Goal: Transaction & Acquisition: Register for event/course

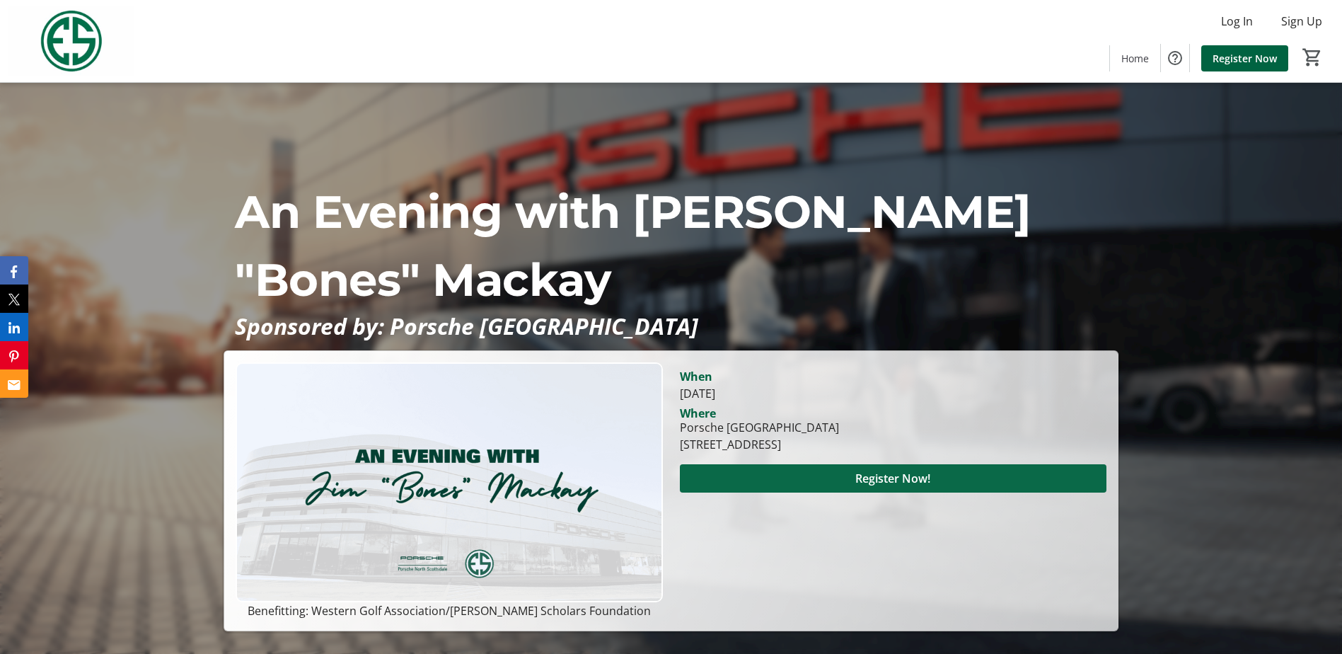
click at [908, 485] on span "Register Now!" at bounding box center [892, 478] width 75 height 17
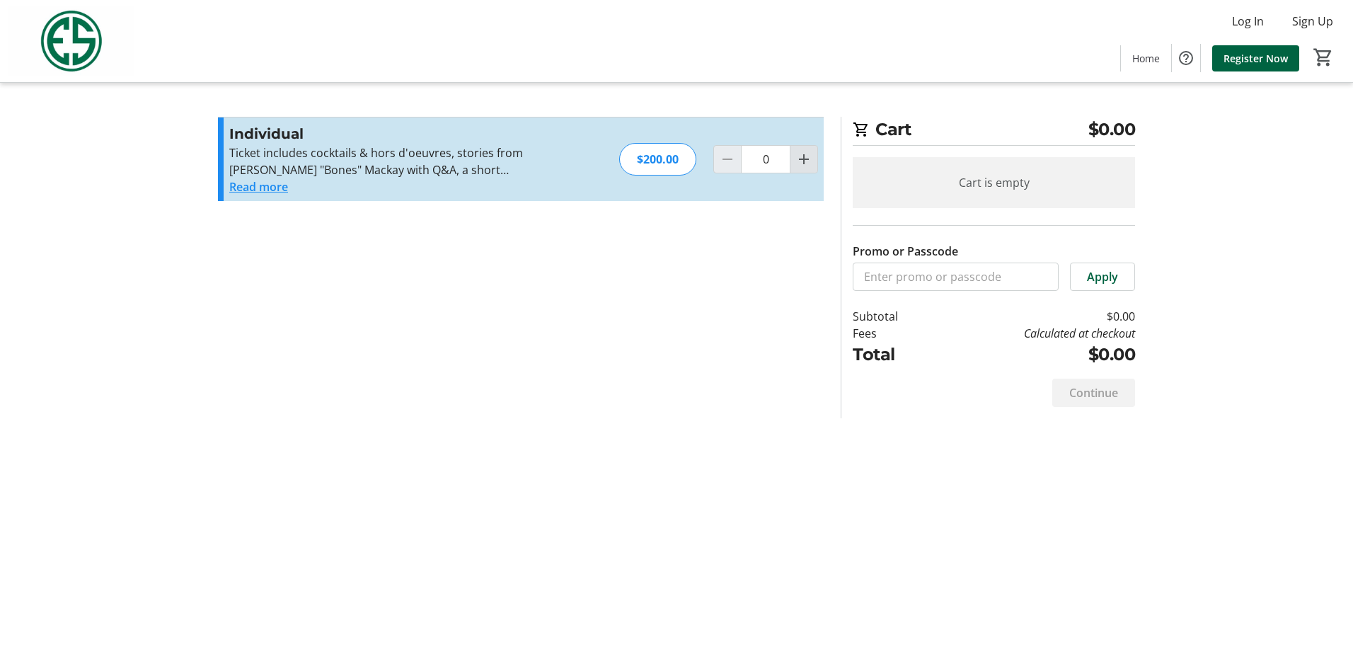
click at [797, 160] on mat-icon "Increment by one" at bounding box center [803, 159] width 17 height 17
type input "1"
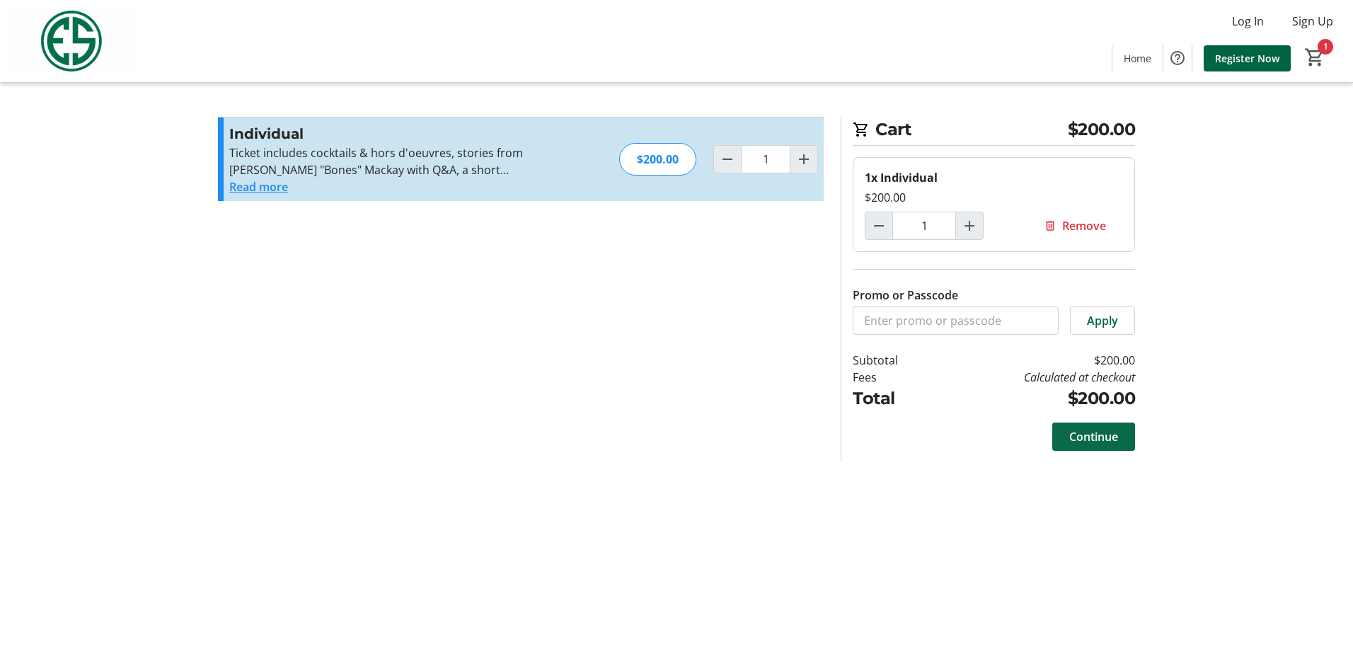
click at [1109, 435] on span "Continue" at bounding box center [1093, 436] width 49 height 17
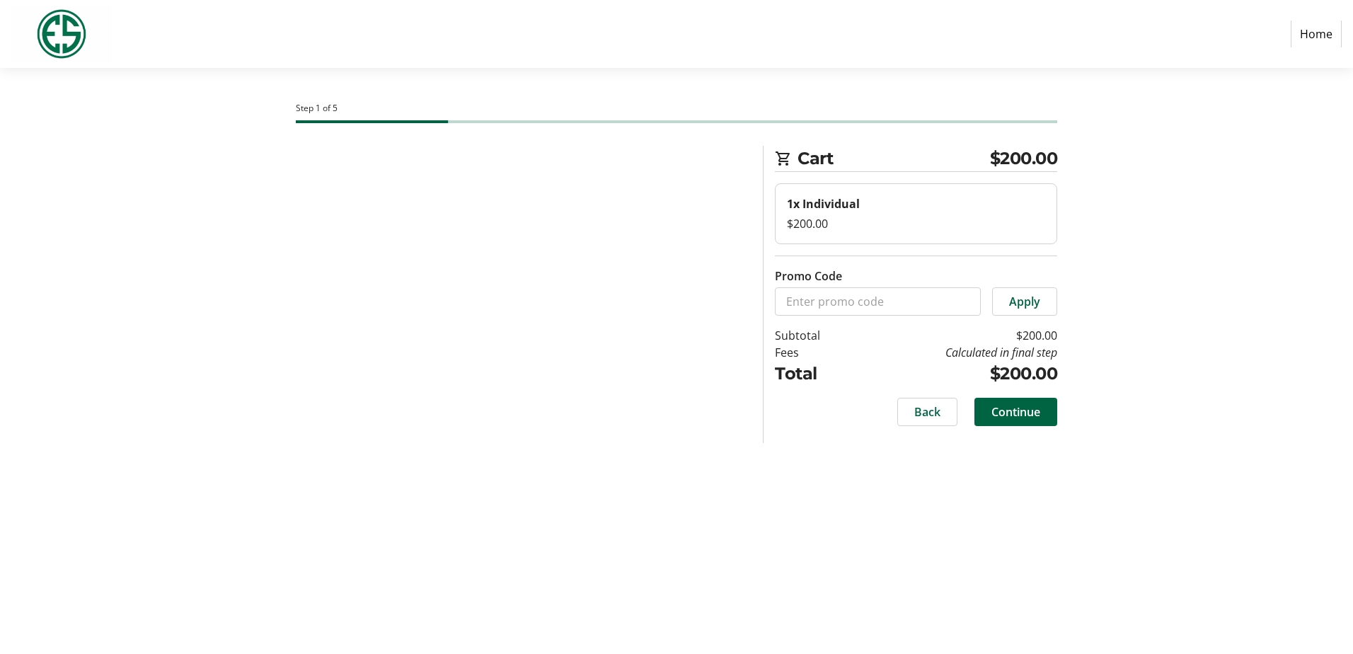
select select "US"
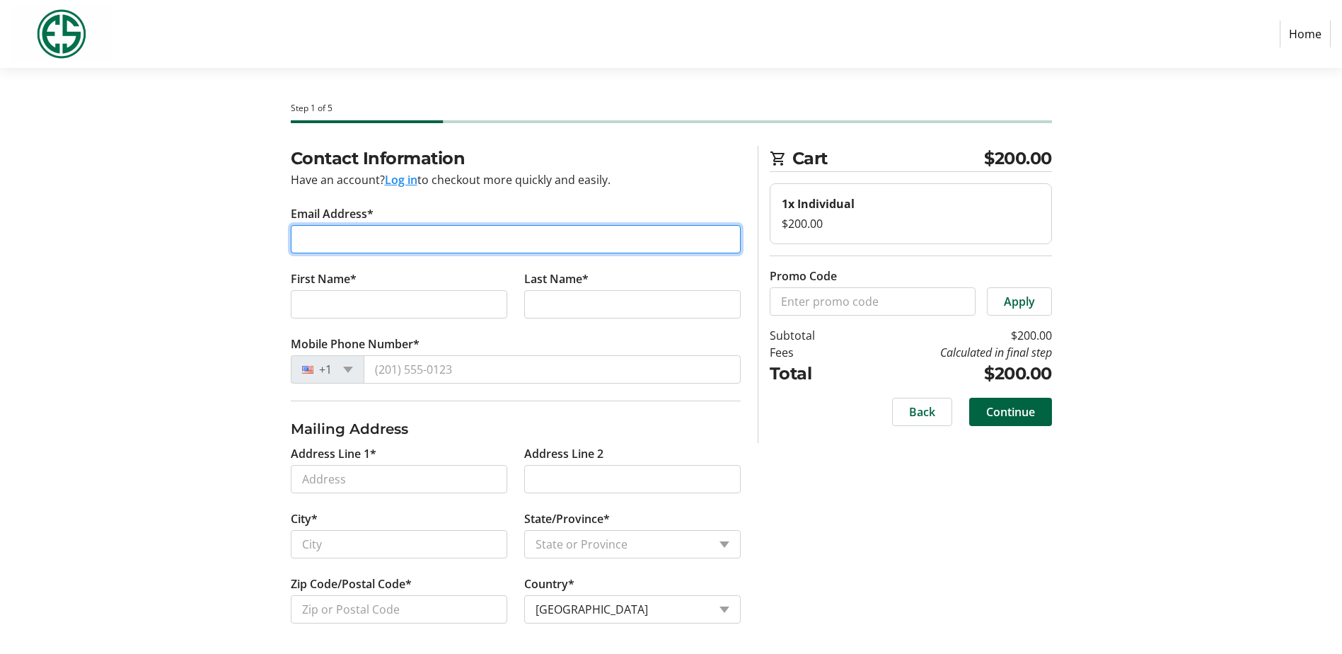
click at [357, 245] on input "Email Address*" at bounding box center [516, 239] width 450 height 28
type input "[EMAIL_ADDRESS][DOMAIN_NAME]"
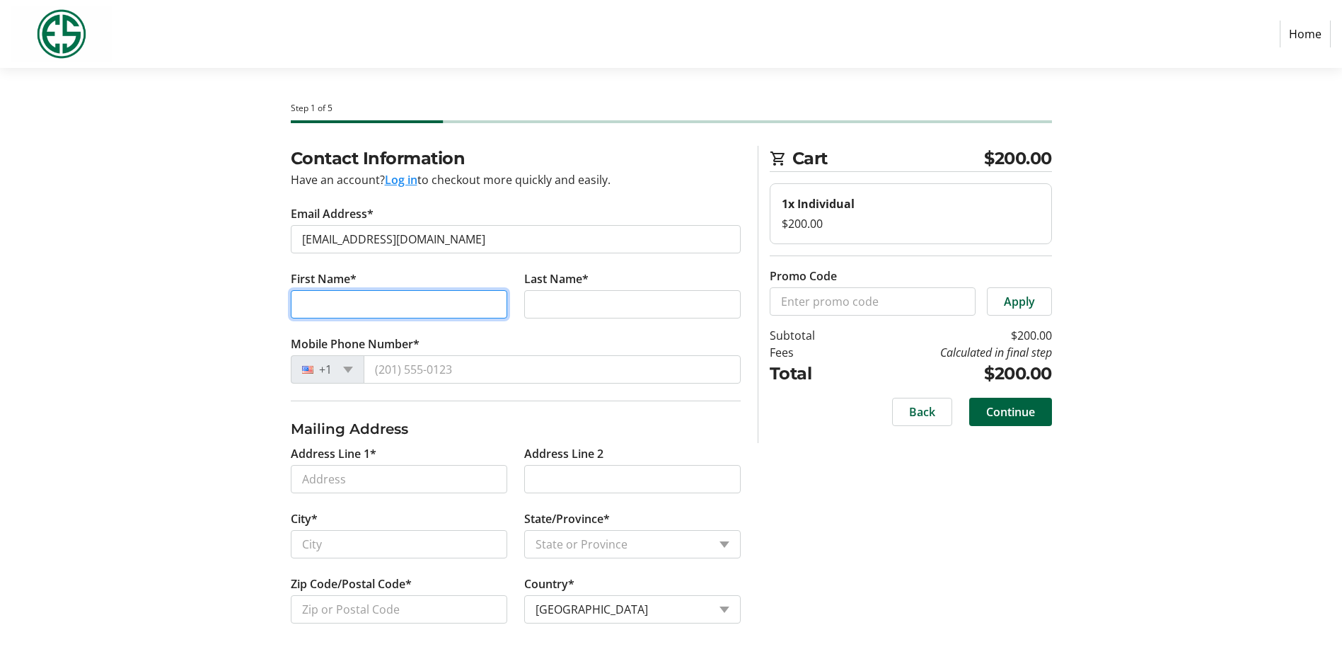
click at [403, 313] on input "First Name*" at bounding box center [399, 304] width 217 height 28
type input "[PERSON_NAME]"
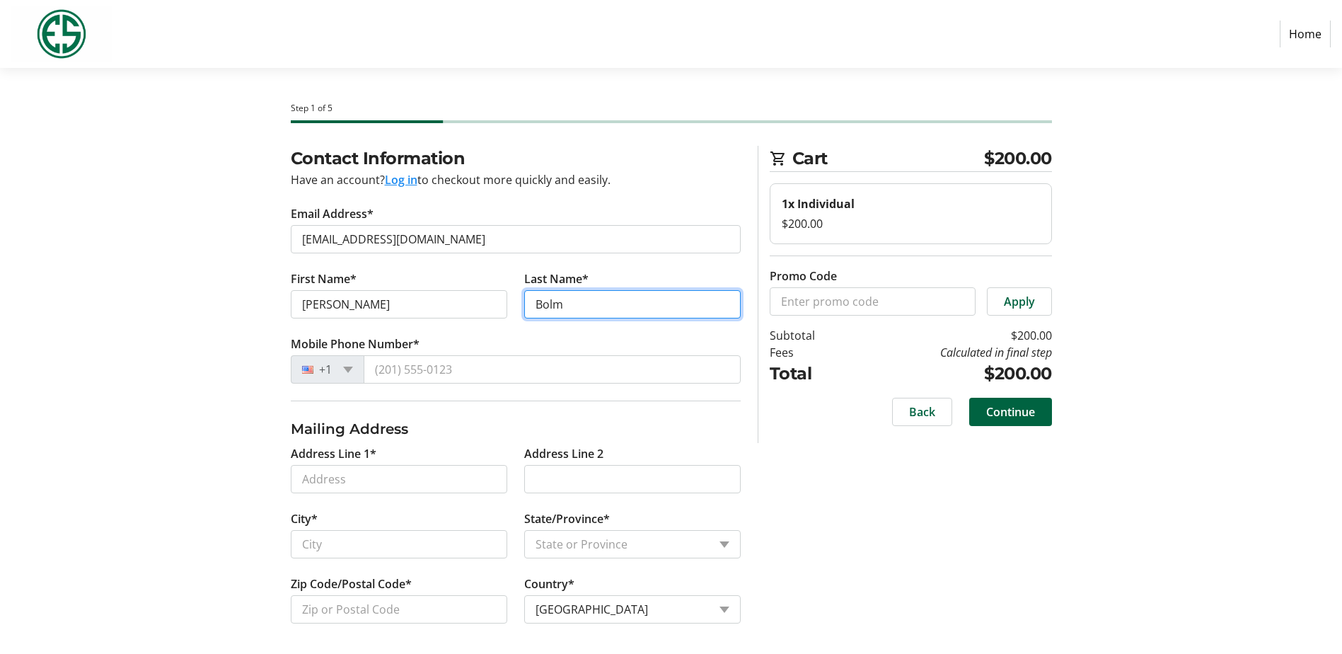
type input "Bolm"
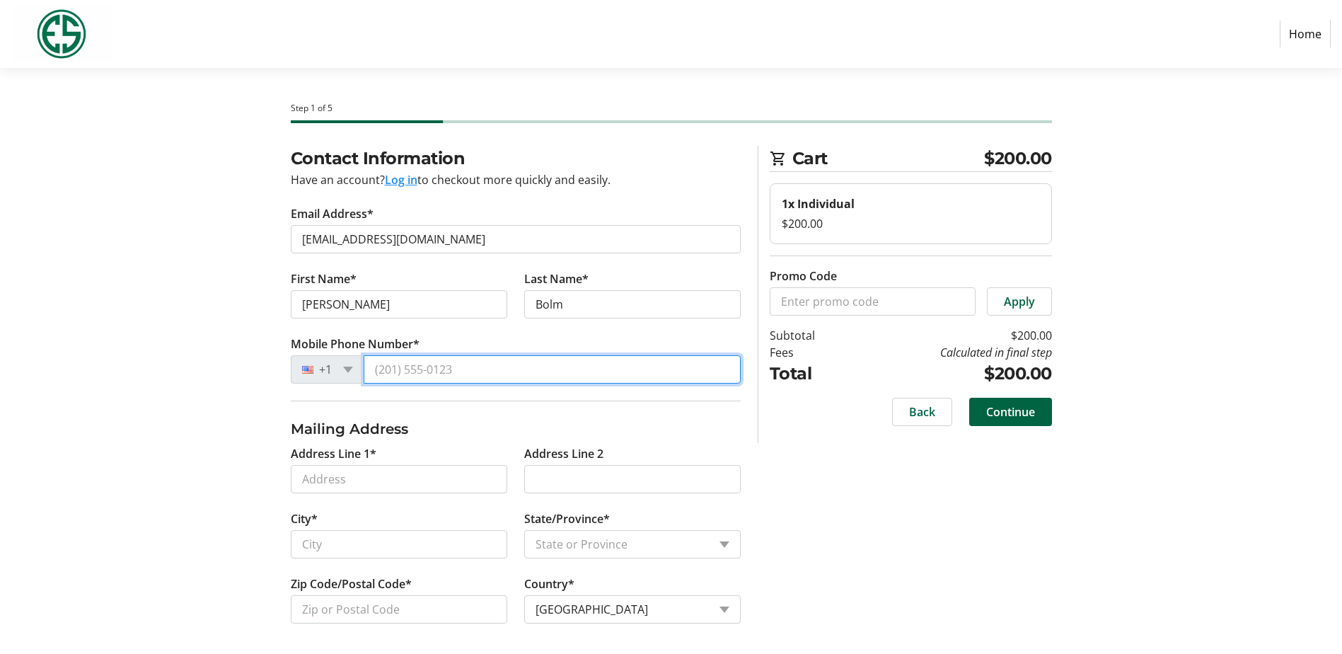
click at [428, 366] on input "Mobile Phone Number*" at bounding box center [552, 369] width 377 height 28
type input "[PHONE_NUMBER]"
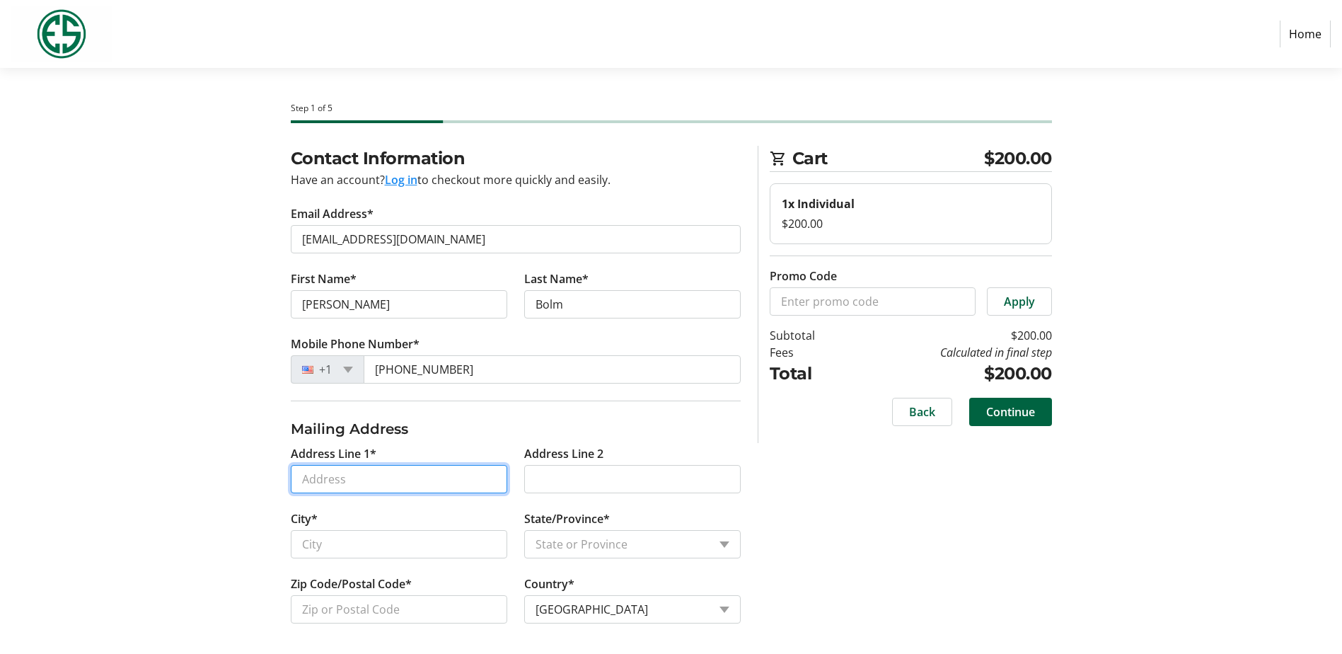
click at [350, 475] on input "Address Line 1*" at bounding box center [399, 479] width 217 height 28
type input "[GEOGRAPHIC_DATA]"
type input "Scottsdale"
select select "AZ"
type input "85258"
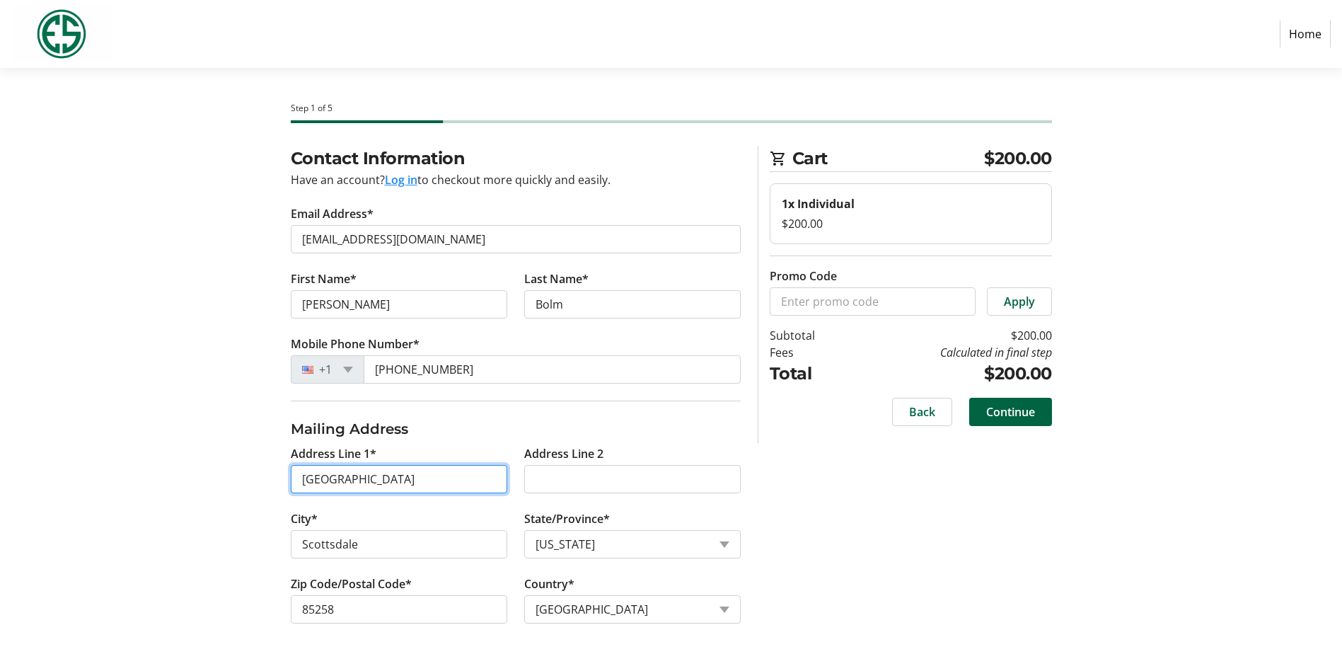
click at [416, 481] on input "[GEOGRAPHIC_DATA]" at bounding box center [399, 479] width 217 height 28
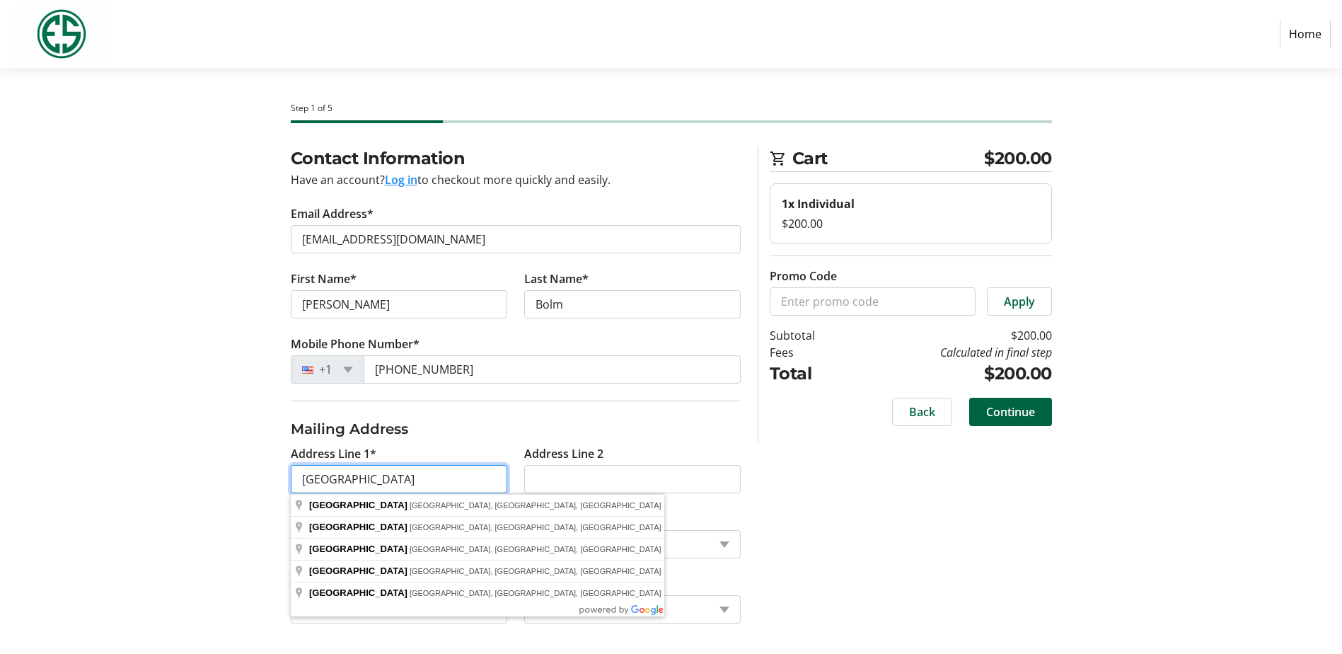
drag, startPoint x: 426, startPoint y: 475, endPoint x: 247, endPoint y: 474, distance: 179.0
click at [247, 474] on div "Contact Information Have an account? Log in to checkout more quickly and easily…" at bounding box center [671, 402] width 934 height 512
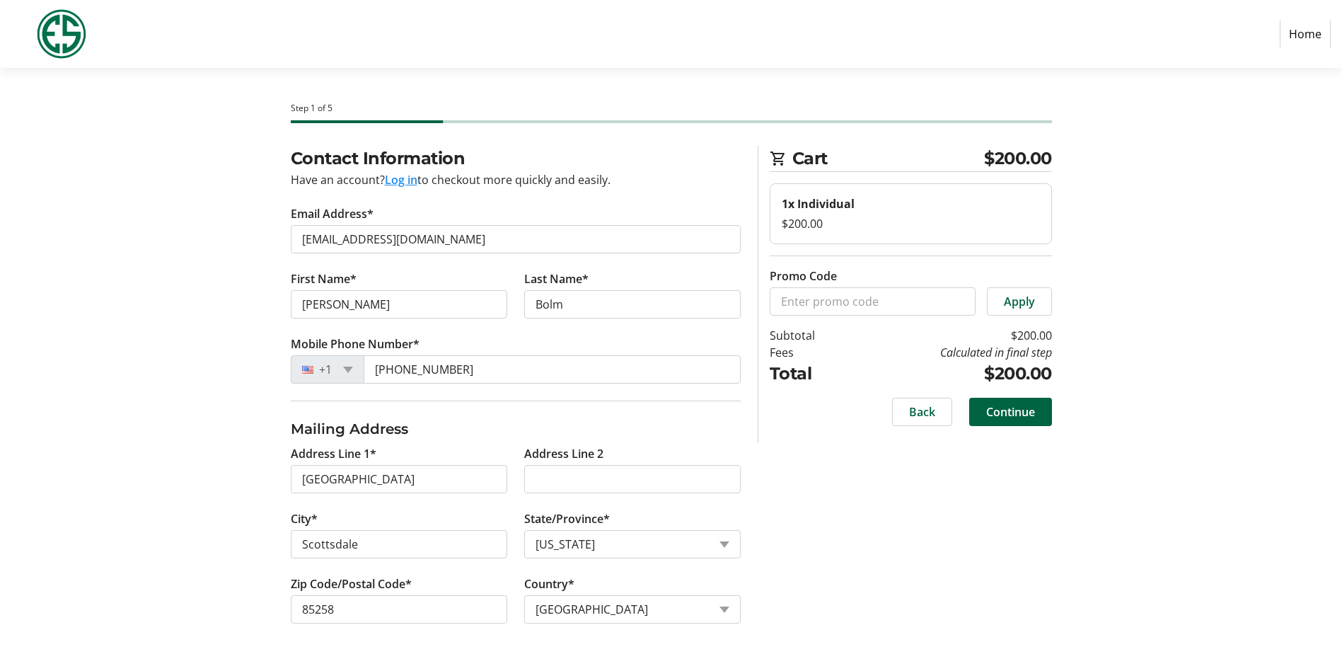
scroll to position [4, 0]
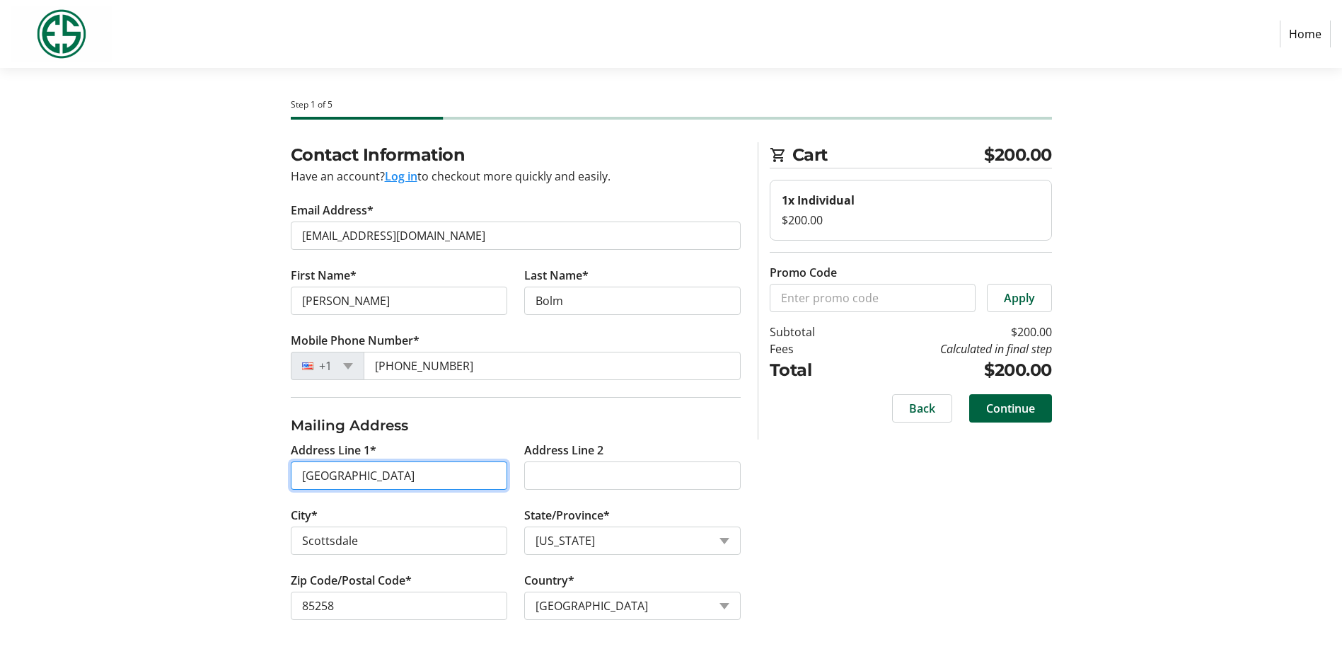
click at [417, 484] on input "[GEOGRAPHIC_DATA]" at bounding box center [399, 475] width 217 height 28
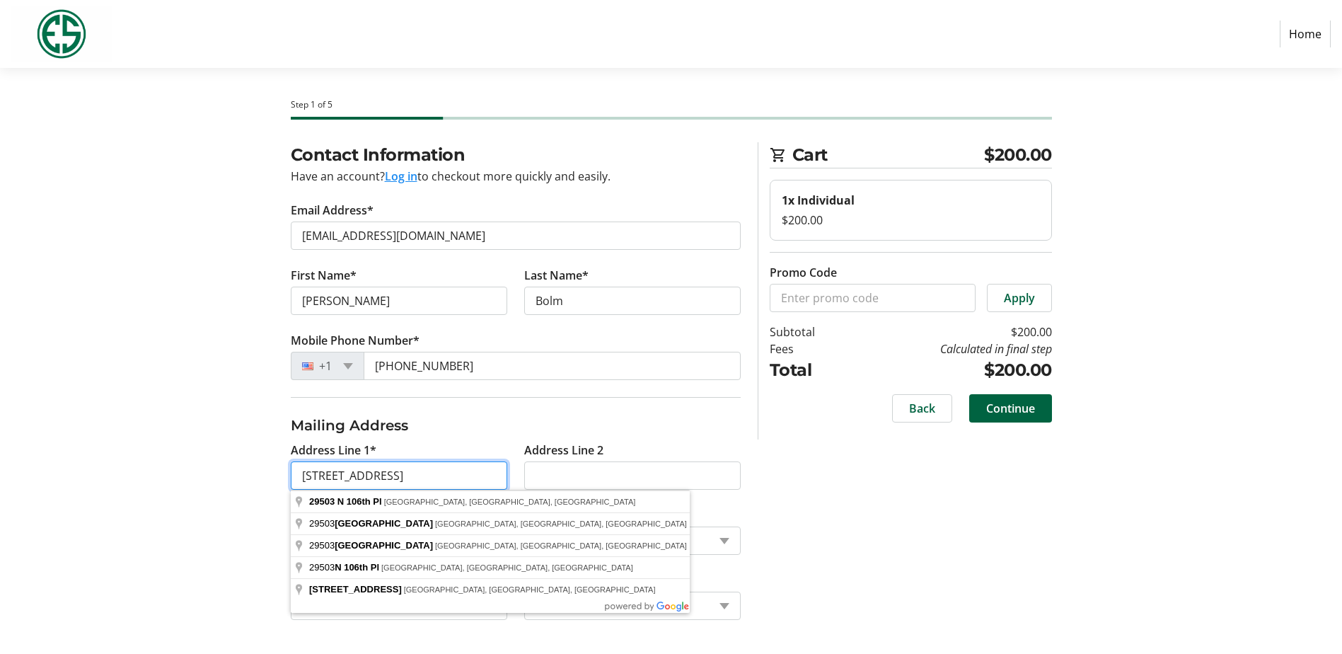
type input "[STREET_ADDRESS]"
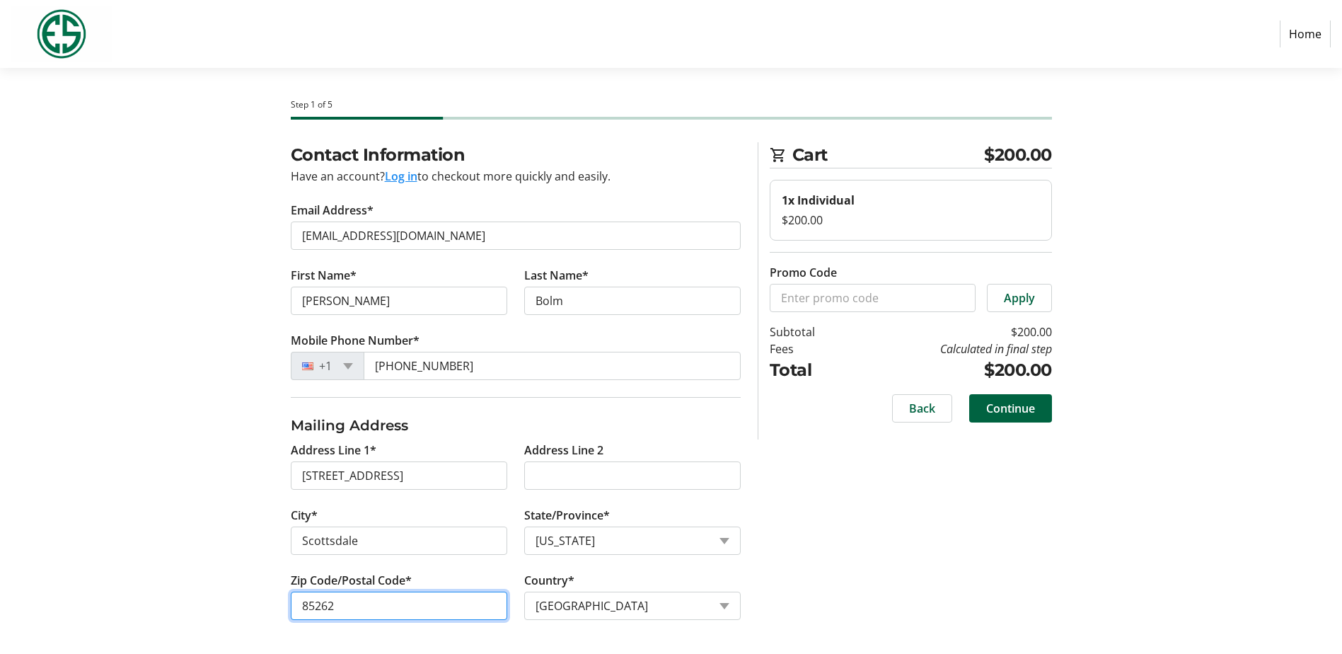
type input "85262"
click at [819, 532] on div "Contact Information Have an account? Log in to checkout more quickly and easily…" at bounding box center [671, 398] width 934 height 512
click at [1020, 420] on span at bounding box center [1010, 408] width 83 height 34
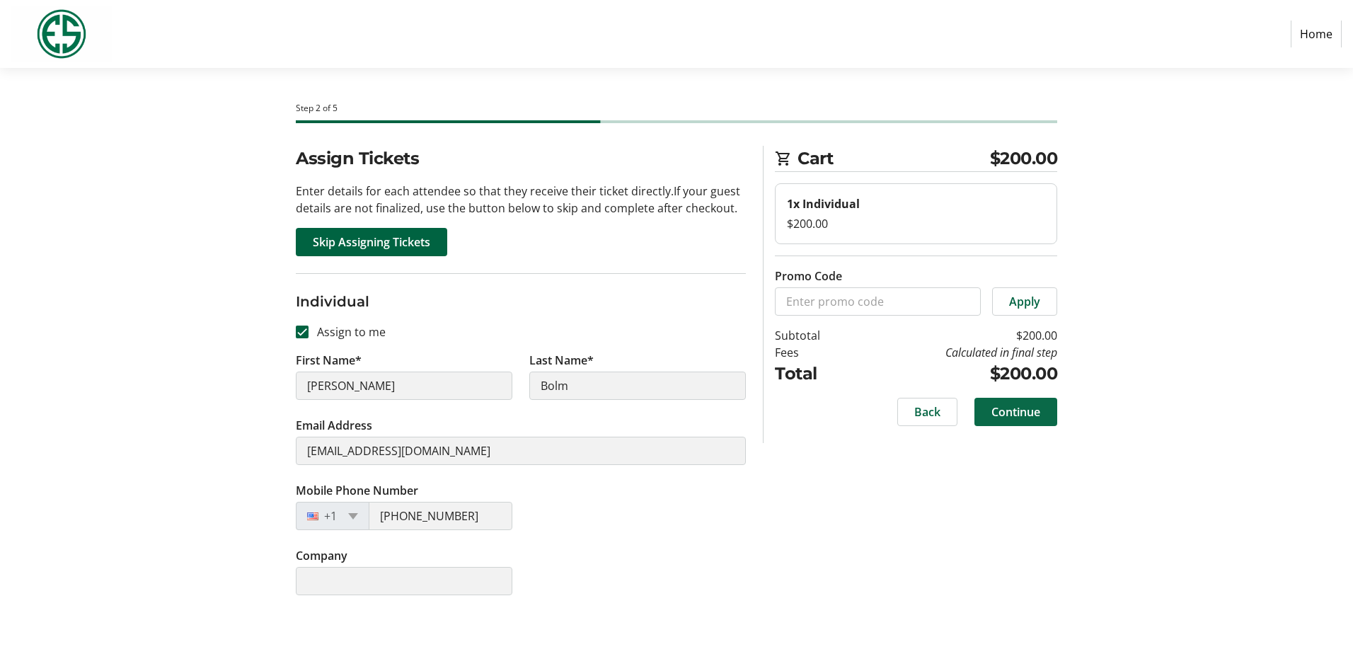
click at [1037, 415] on span "Continue" at bounding box center [1015, 411] width 49 height 17
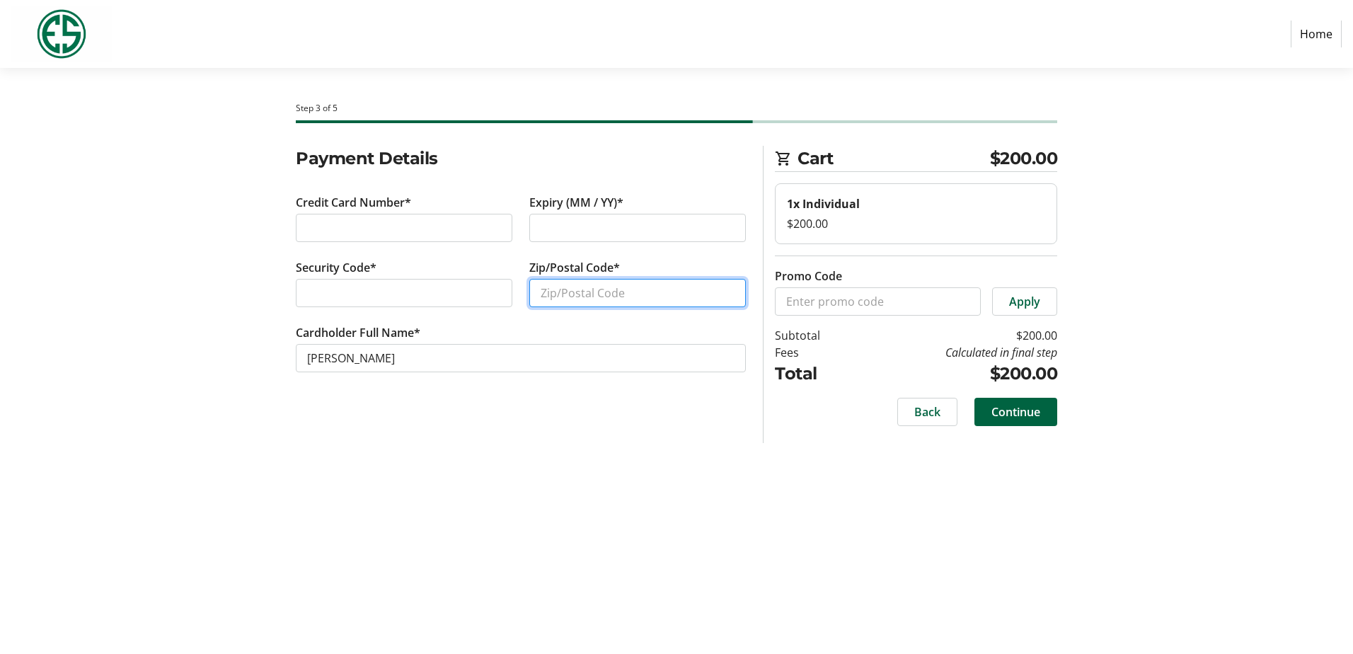
click at [601, 285] on input "Zip/Postal Code*" at bounding box center [637, 293] width 217 height 28
type input "85262"
click at [507, 588] on div "Step 3 of 5 Cart $200.00 1x Individual $200.00 Promo Code Apply Subtotal $200.0…" at bounding box center [676, 361] width 934 height 586
click at [1037, 417] on span "Continue" at bounding box center [1015, 411] width 49 height 17
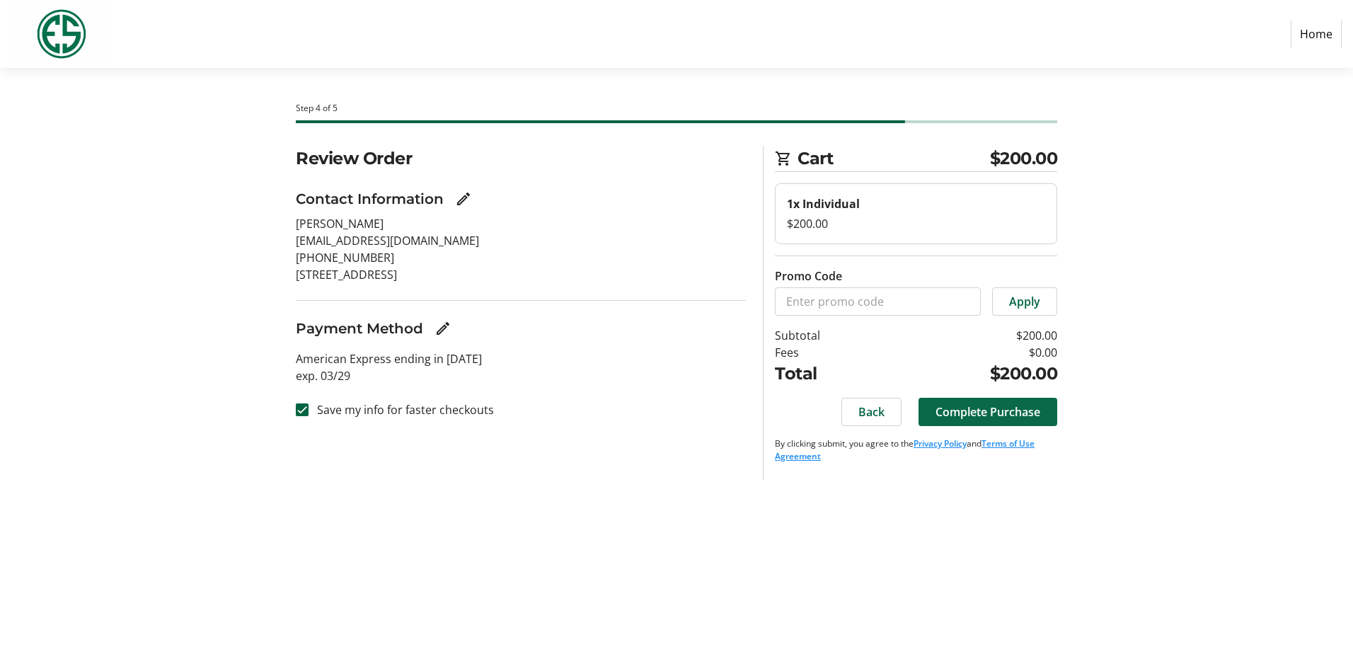
click at [1027, 425] on span at bounding box center [987, 412] width 139 height 34
